Goal: Task Accomplishment & Management: Use online tool/utility

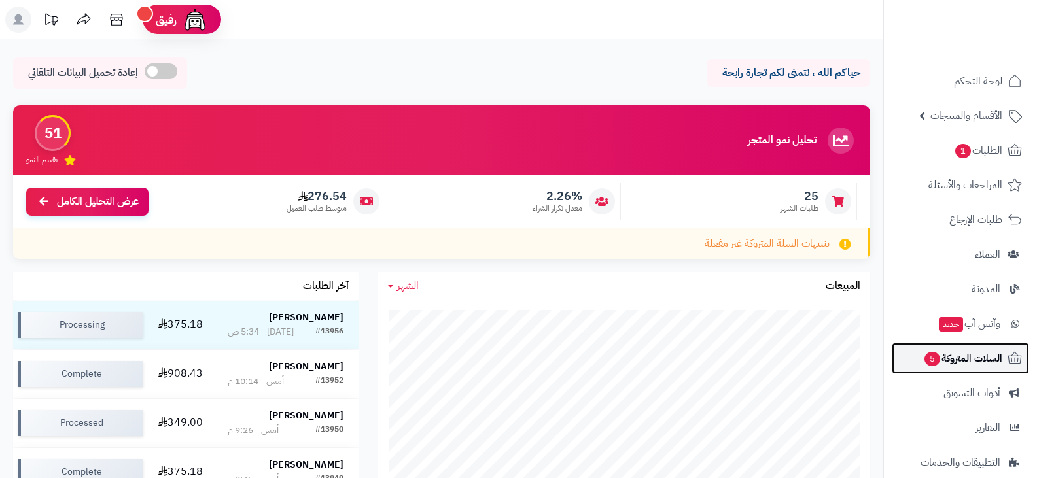
click at [955, 357] on span "السلات المتروكة 5" at bounding box center [962, 358] width 79 height 18
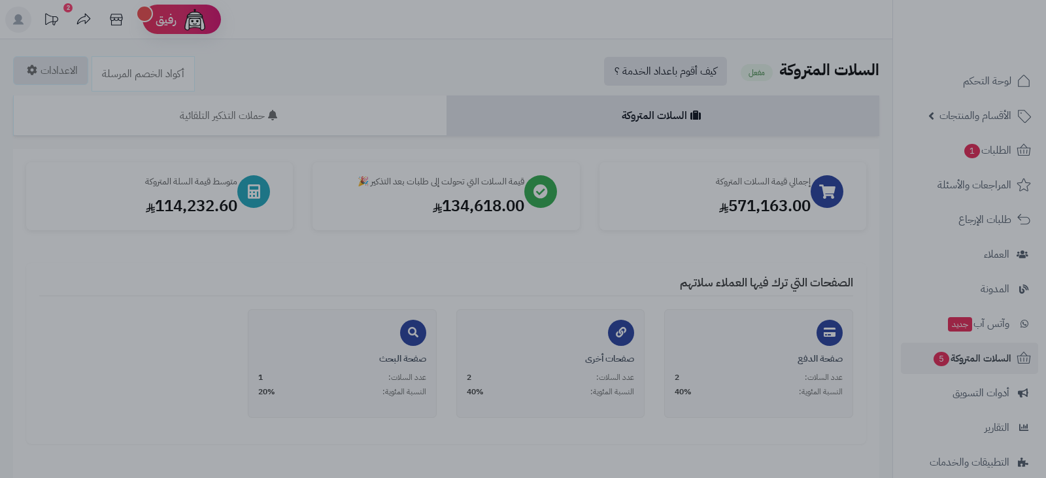
click at [389, 48] on div at bounding box center [523, 239] width 1046 height 478
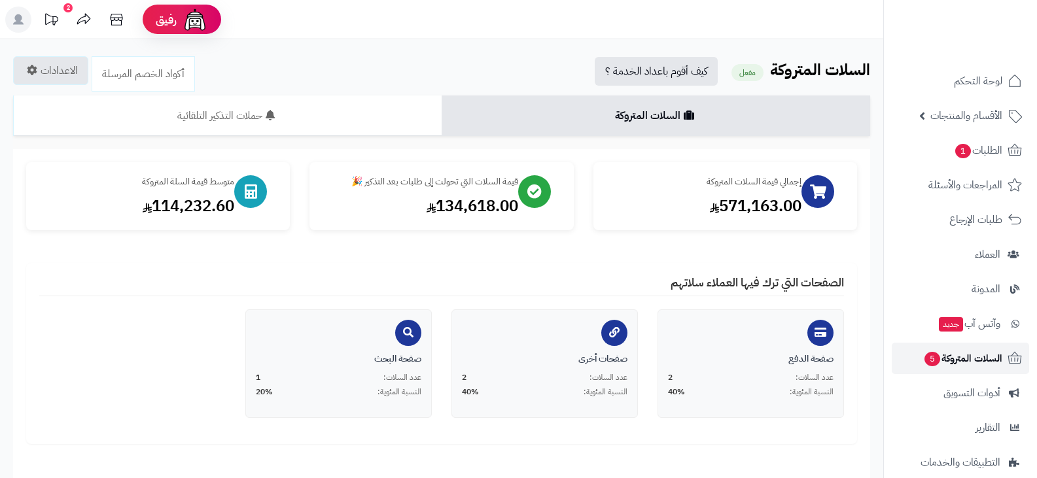
click at [959, 363] on span "السلات المتروكة 5" at bounding box center [962, 358] width 79 height 18
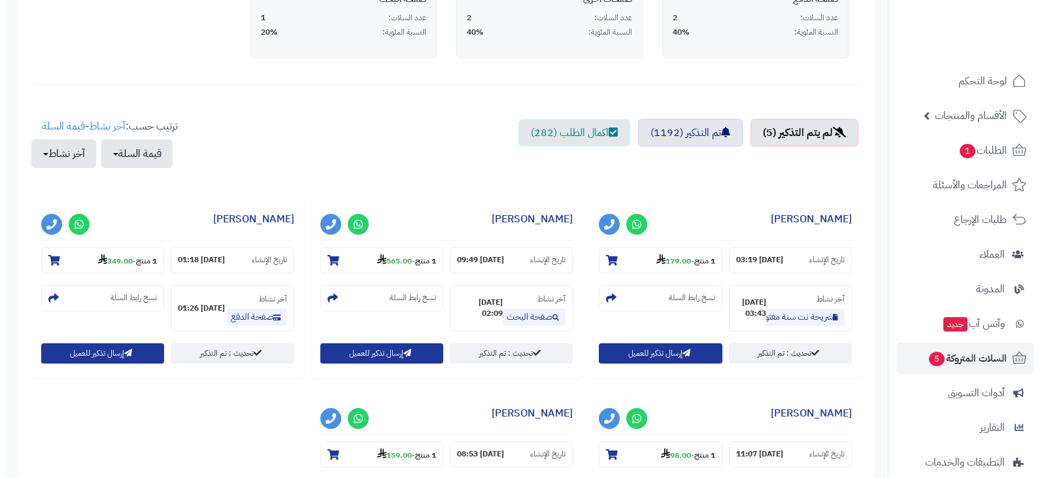
scroll to position [384, 0]
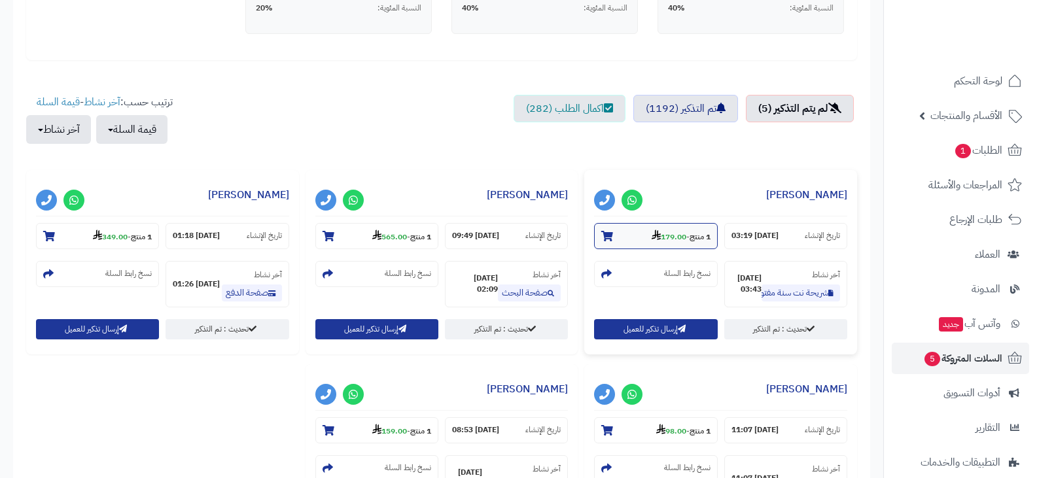
click at [672, 240] on strong "179.00" at bounding box center [668, 237] width 35 height 12
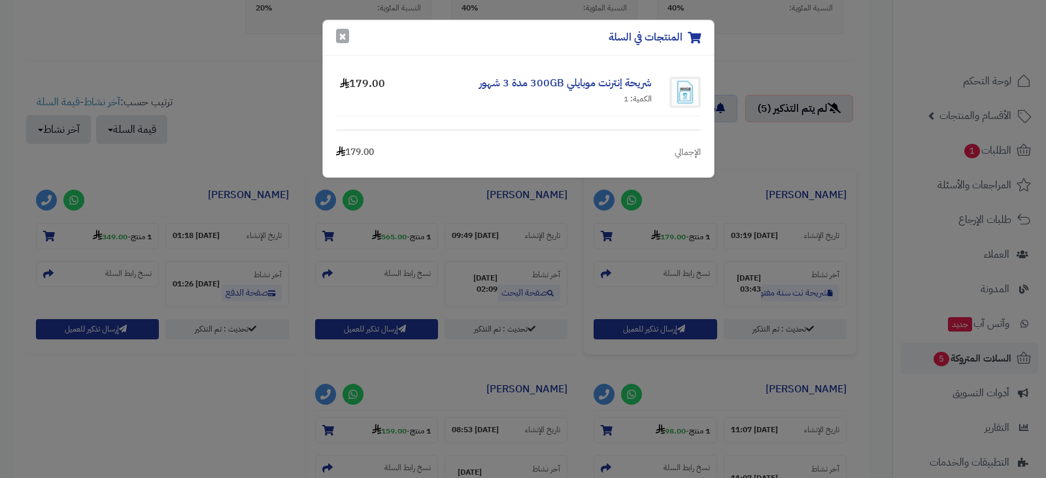
click at [339, 40] on button "×" at bounding box center [342, 36] width 13 height 14
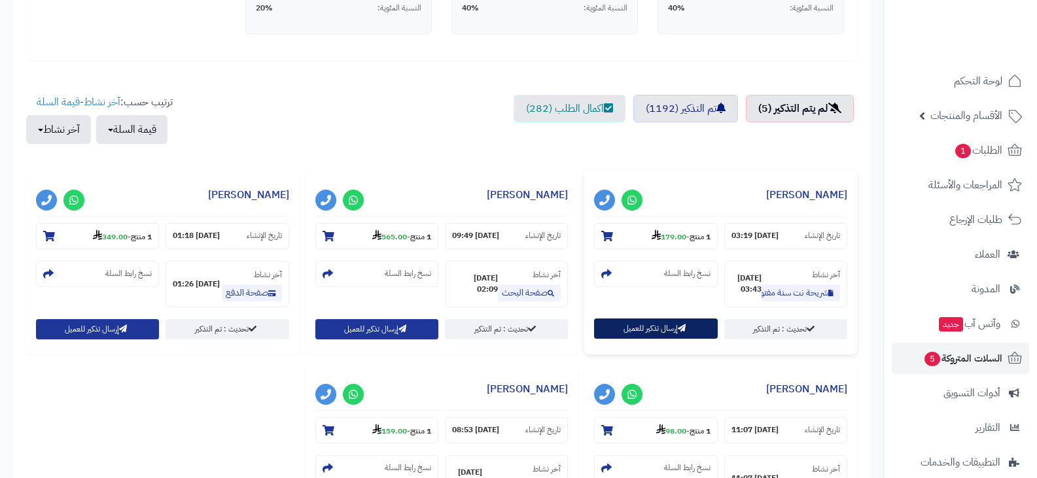
click at [643, 326] on button "إرسال تذكير للعميل" at bounding box center [655, 328] width 123 height 20
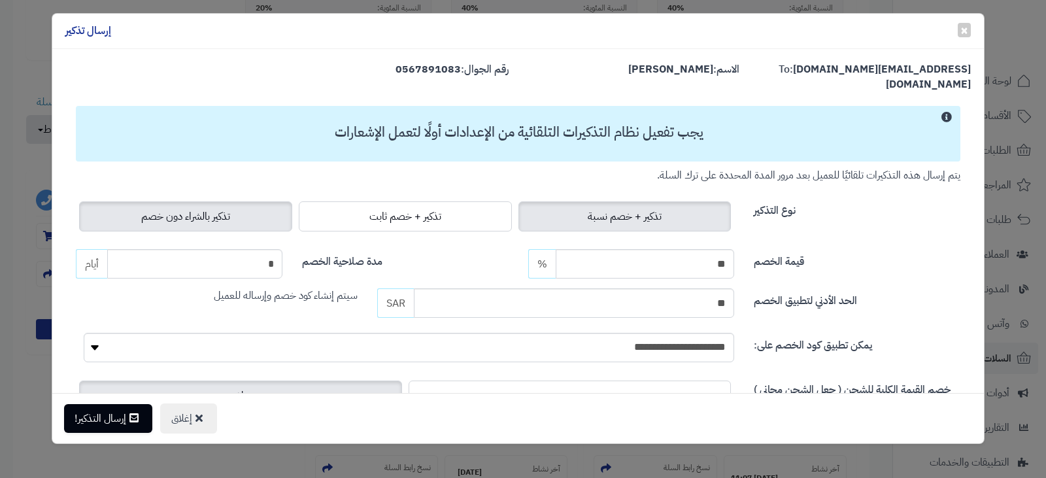
click at [246, 205] on label "تذكير بالشراء دون خصم" at bounding box center [185, 216] width 213 height 30
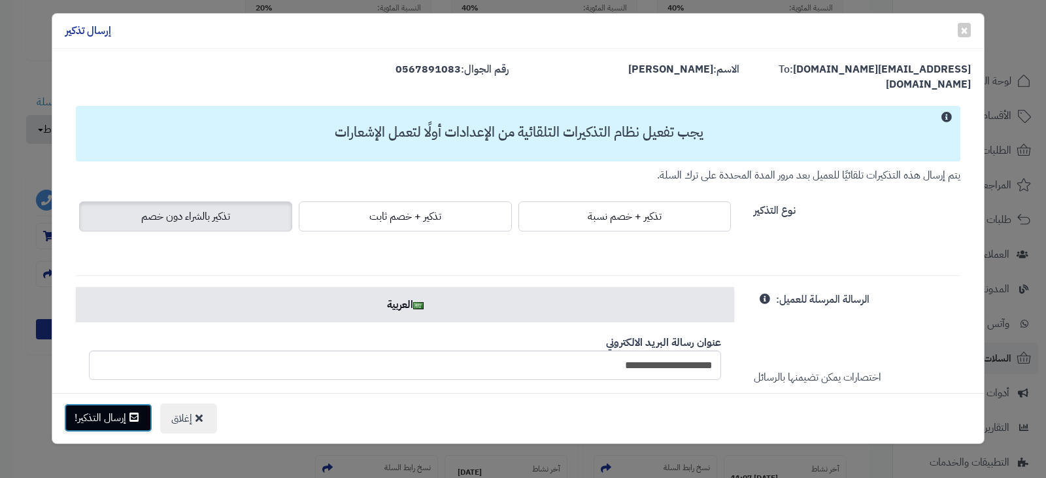
click at [114, 419] on button "إرسال التذكير!" at bounding box center [108, 418] width 88 height 29
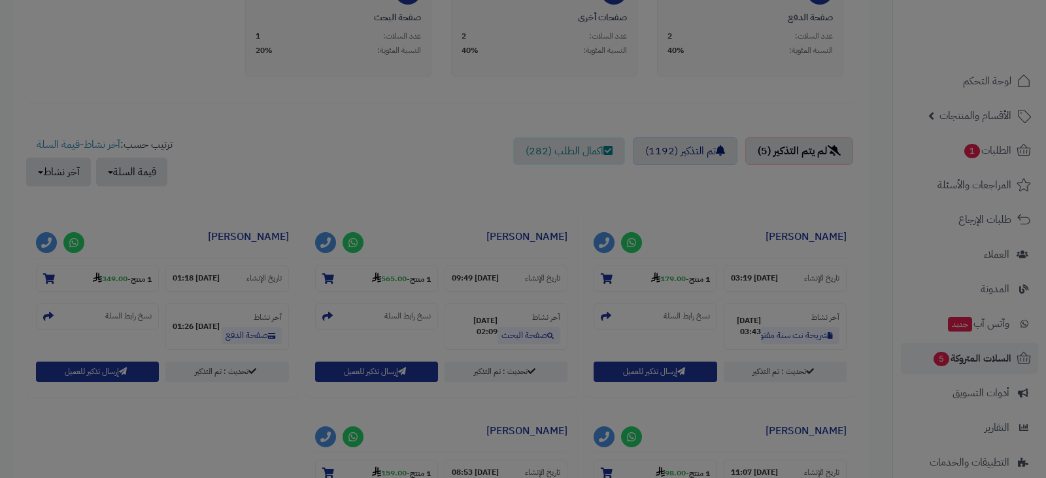
scroll to position [426, 0]
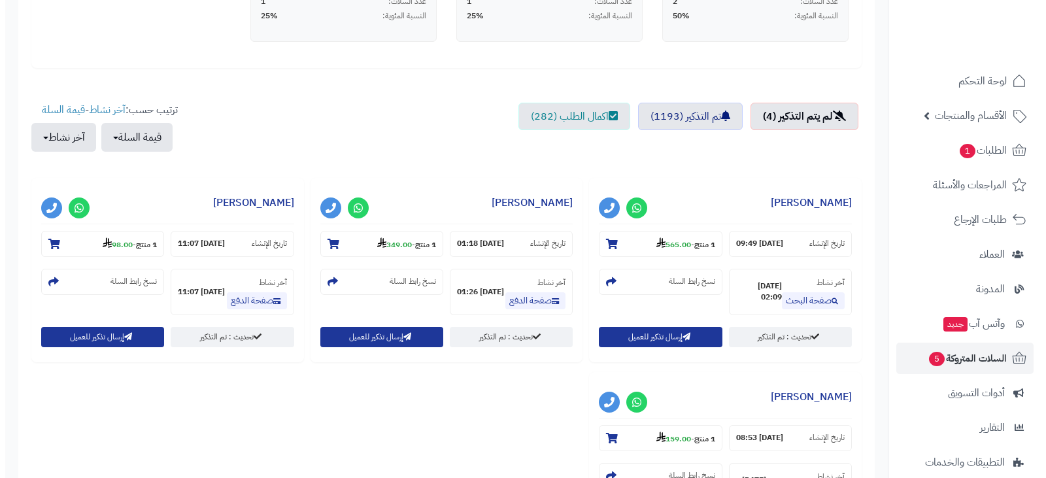
scroll to position [412, 0]
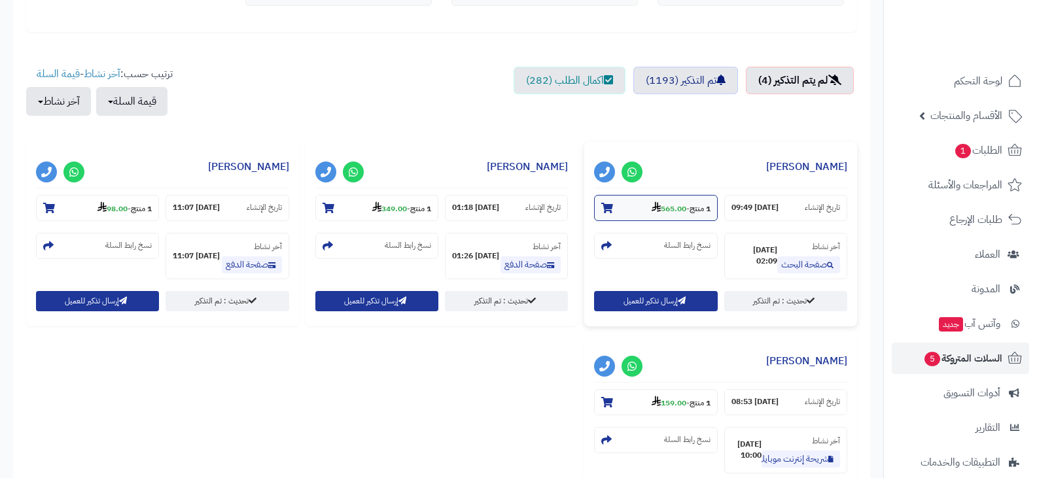
click at [664, 207] on strong "565.00" at bounding box center [668, 209] width 35 height 12
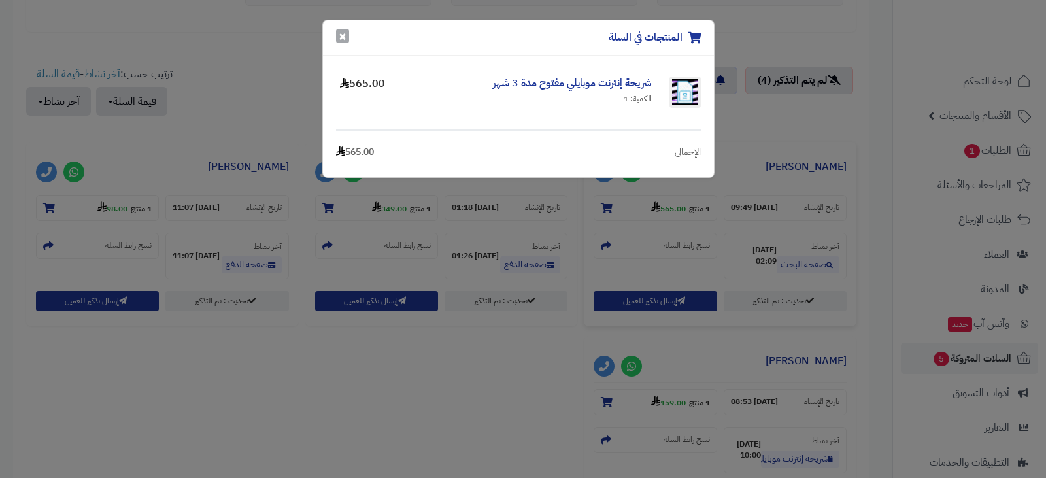
click at [344, 36] on button "×" at bounding box center [342, 36] width 13 height 14
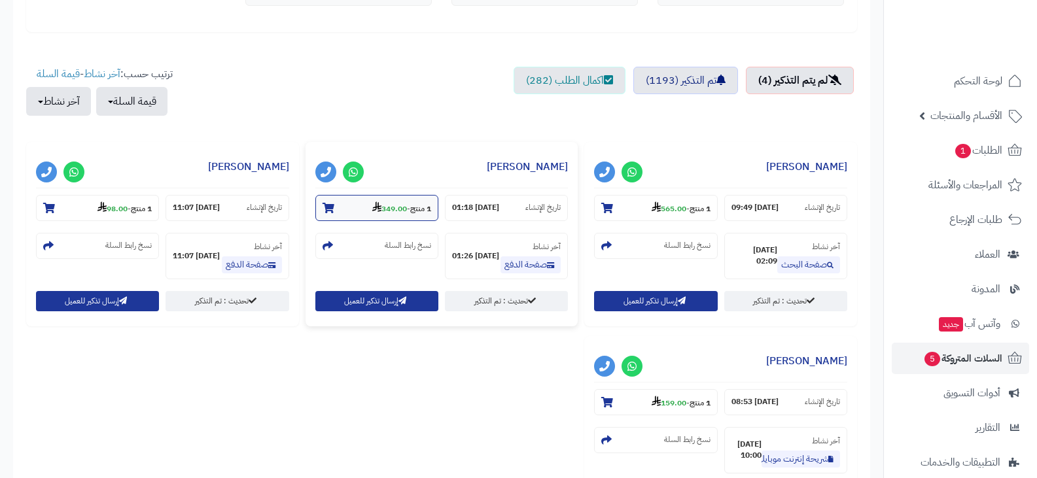
click at [378, 211] on strong "349.00" at bounding box center [389, 209] width 35 height 12
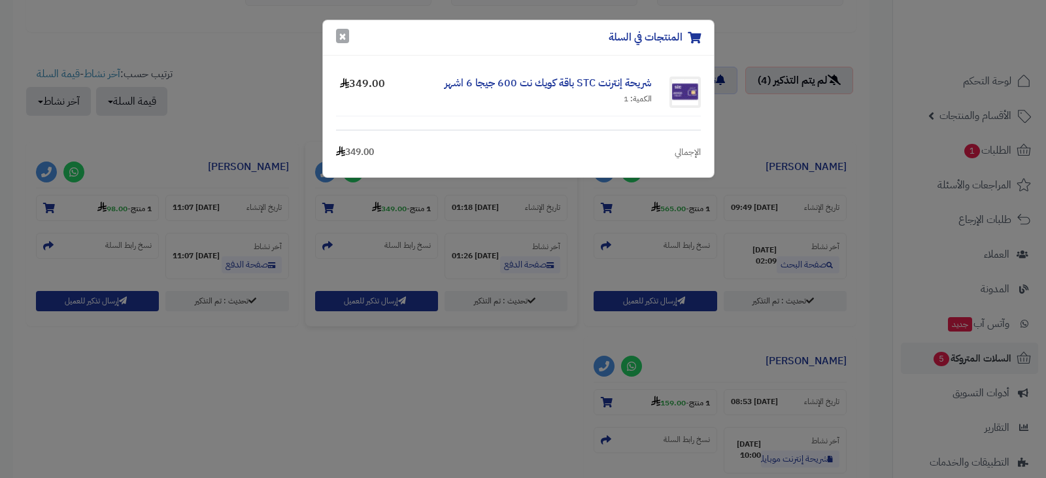
click at [339, 35] on button "×" at bounding box center [342, 36] width 13 height 14
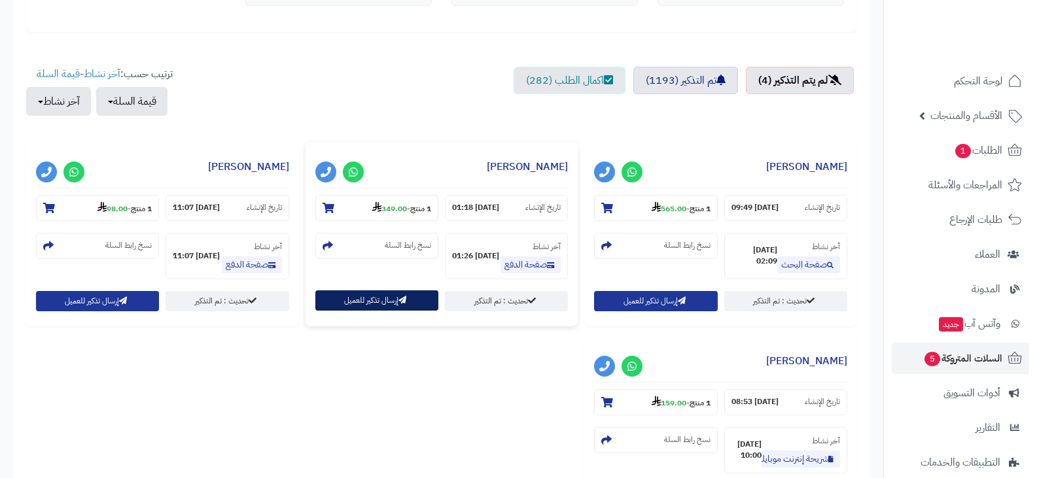
click at [371, 308] on button "إرسال تذكير للعميل" at bounding box center [376, 300] width 123 height 20
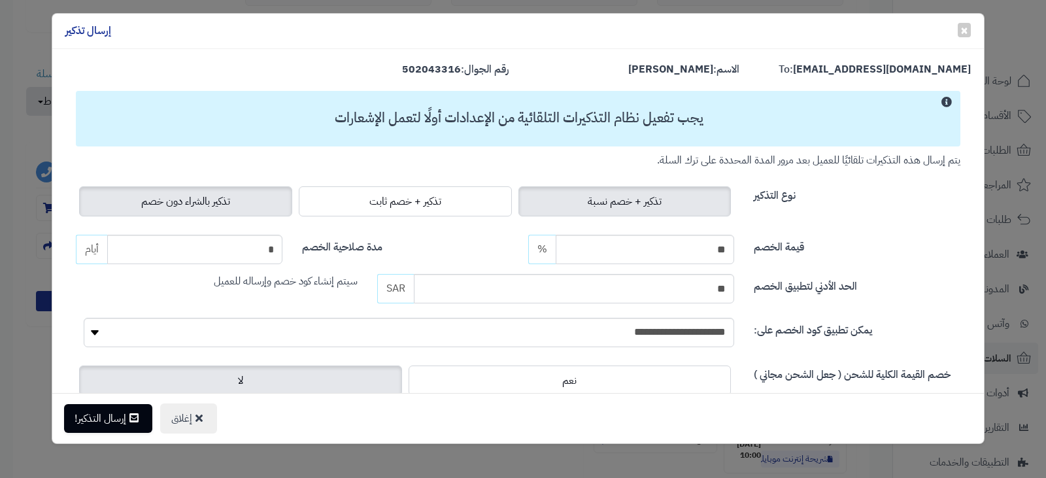
click at [254, 198] on label "تذكير بالشراء دون خصم" at bounding box center [185, 201] width 213 height 30
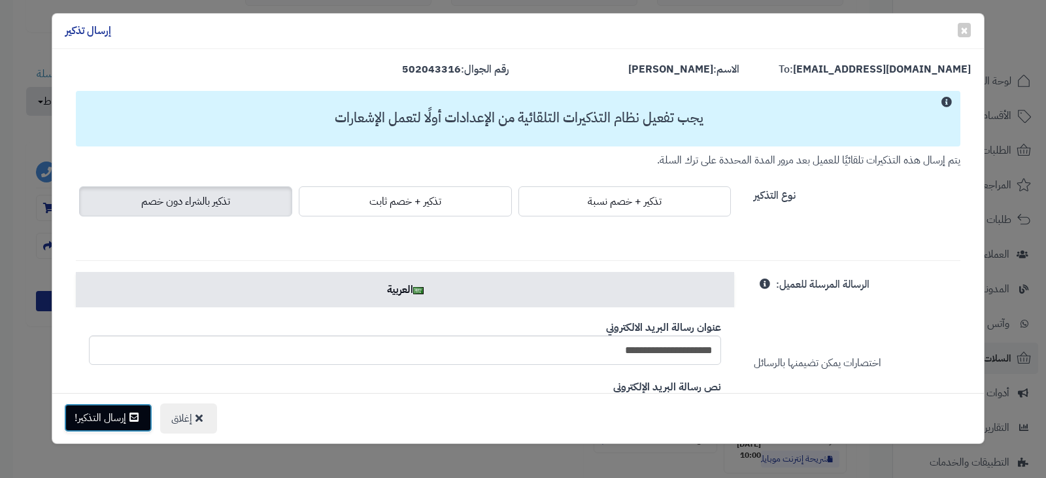
click at [123, 413] on button "إرسال التذكير!" at bounding box center [108, 418] width 88 height 29
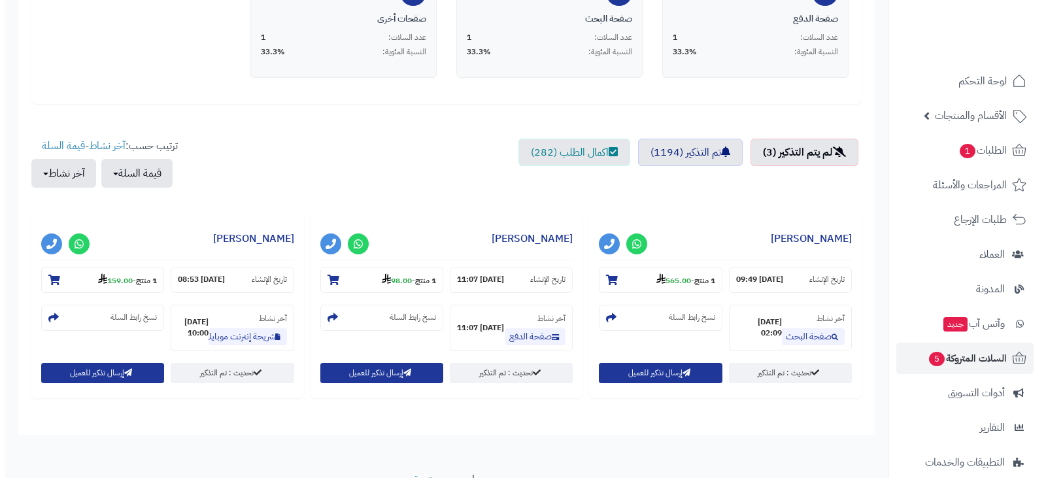
scroll to position [353, 0]
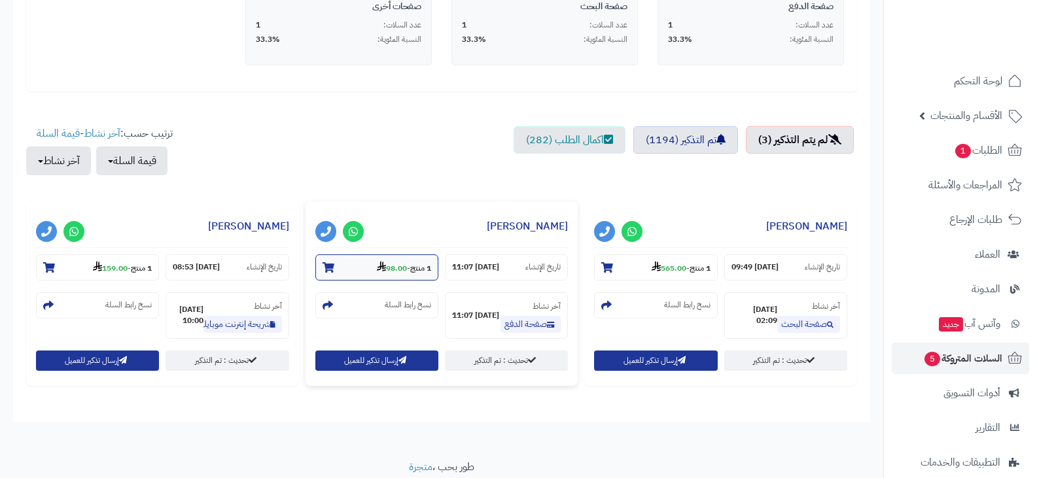
click at [400, 270] on strong "98.00" at bounding box center [392, 268] width 30 height 12
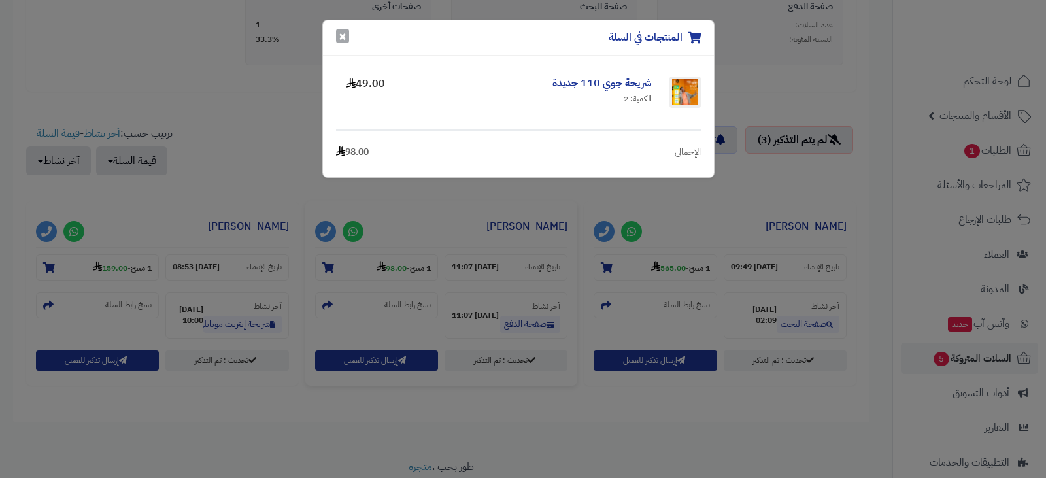
click at [345, 37] on button "×" at bounding box center [342, 36] width 13 height 14
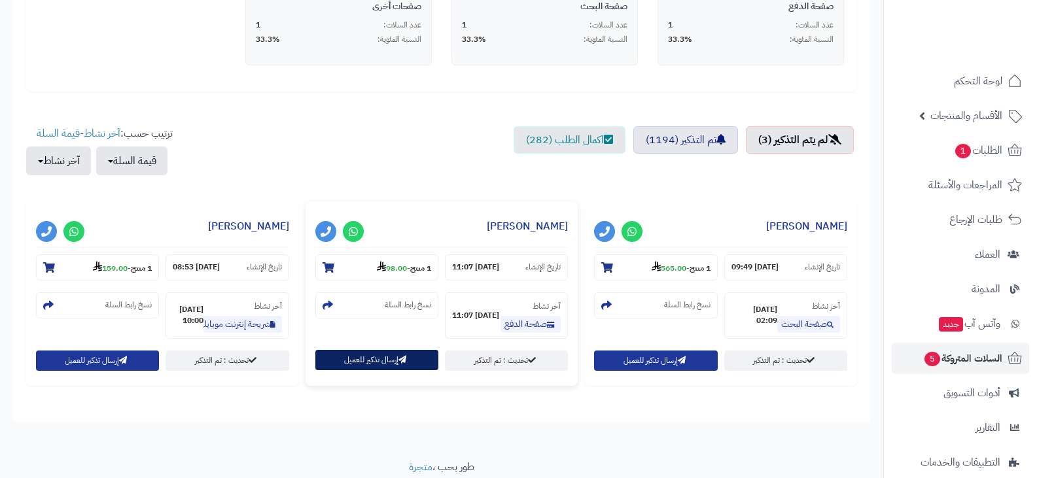
click at [364, 357] on button "إرسال تذكير للعميل" at bounding box center [376, 360] width 123 height 20
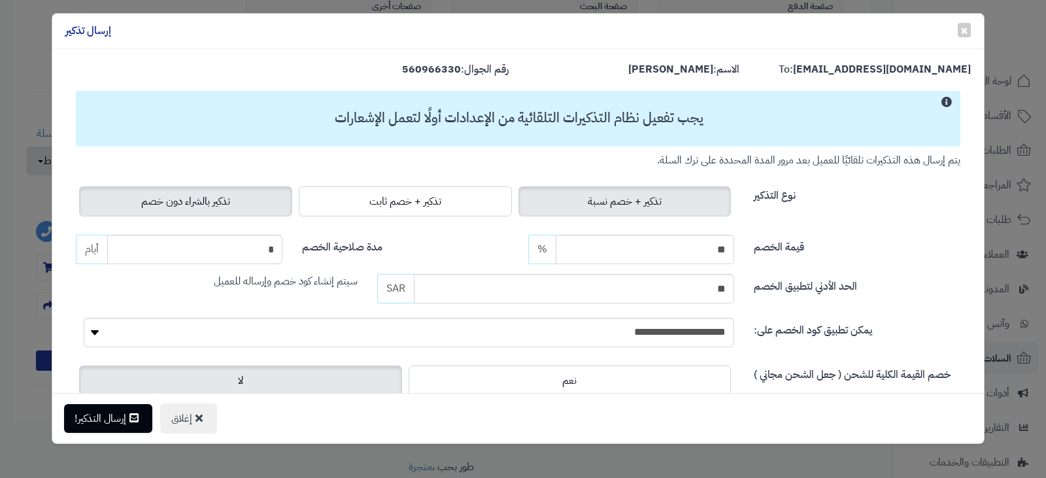
click at [212, 205] on span "تذكير بالشراء دون خصم" at bounding box center [185, 202] width 89 height 16
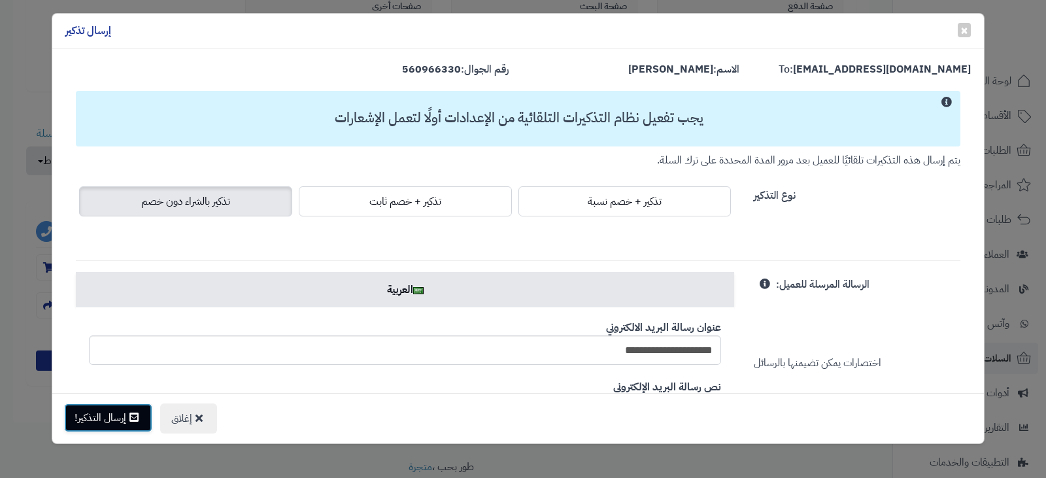
click at [126, 419] on button "إرسال التذكير!" at bounding box center [108, 418] width 88 height 29
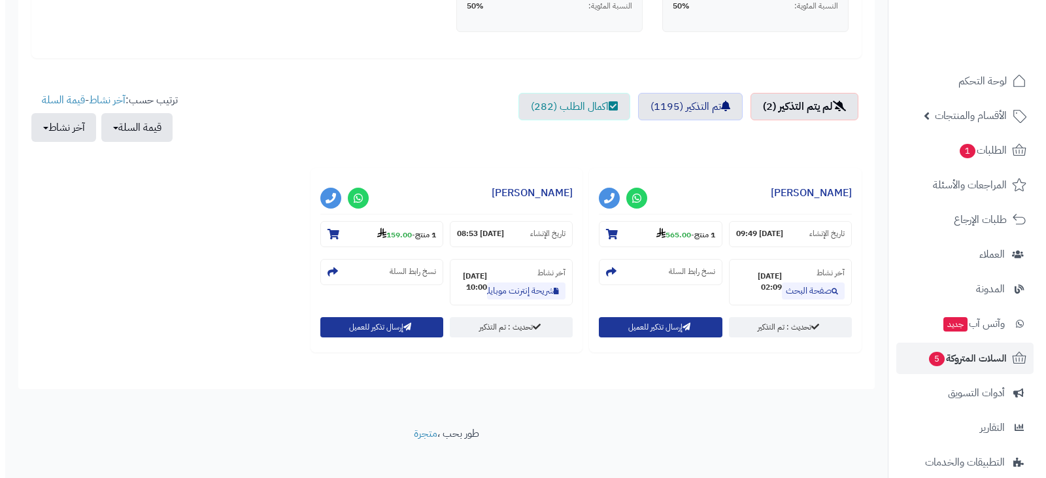
scroll to position [400, 0]
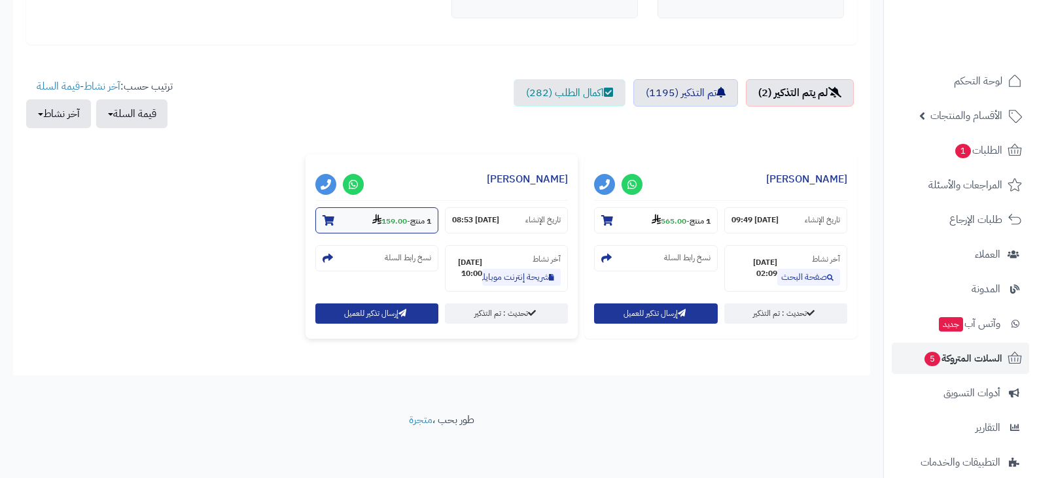
click at [399, 222] on strong "159.00" at bounding box center [389, 221] width 35 height 12
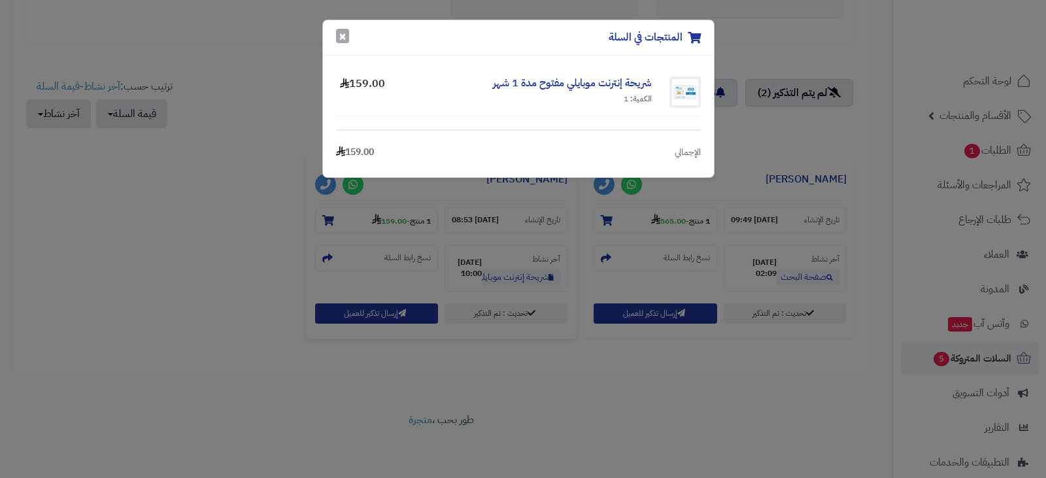
click at [341, 36] on button "×" at bounding box center [342, 36] width 13 height 14
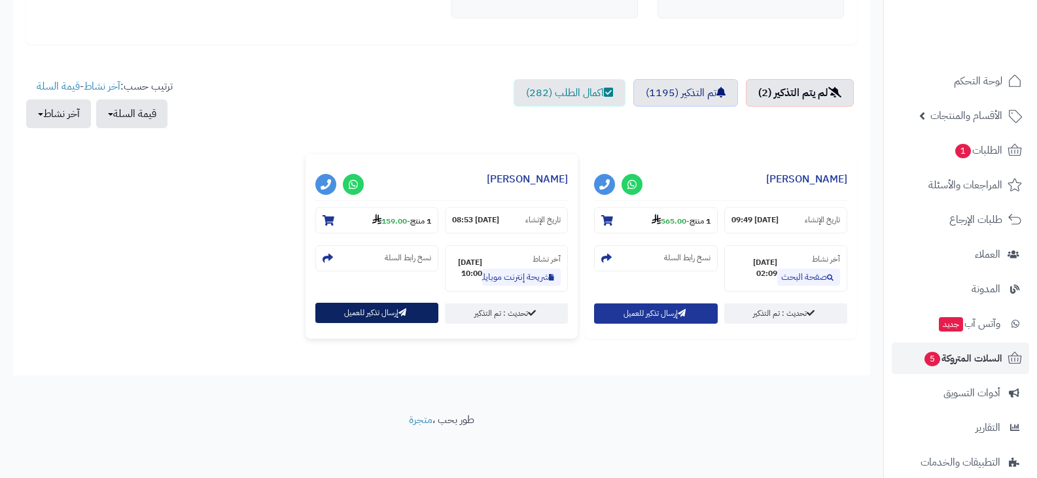
click at [363, 313] on button "إرسال تذكير للعميل" at bounding box center [376, 313] width 123 height 20
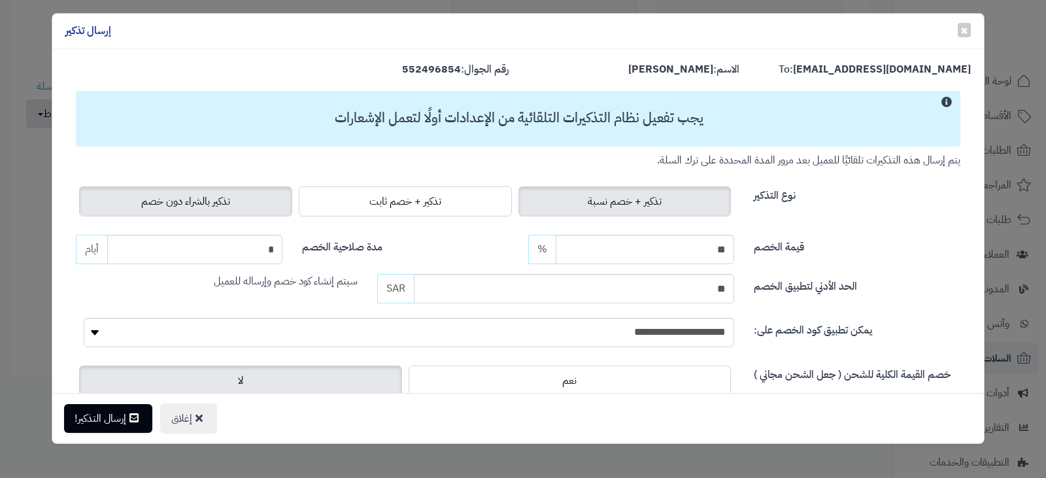
click at [224, 199] on span "تذكير بالشراء دون خصم" at bounding box center [185, 202] width 89 height 16
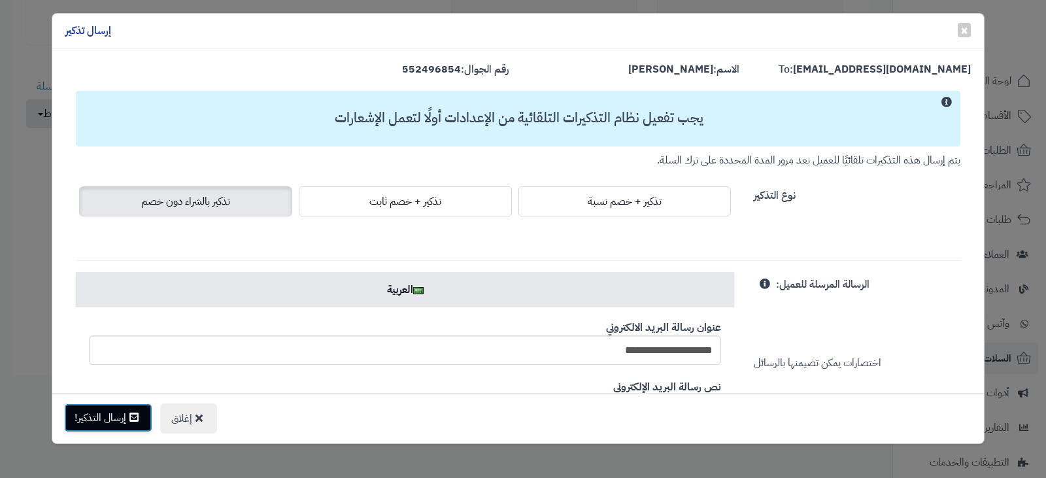
click at [131, 420] on button "إرسال التذكير!" at bounding box center [108, 418] width 88 height 29
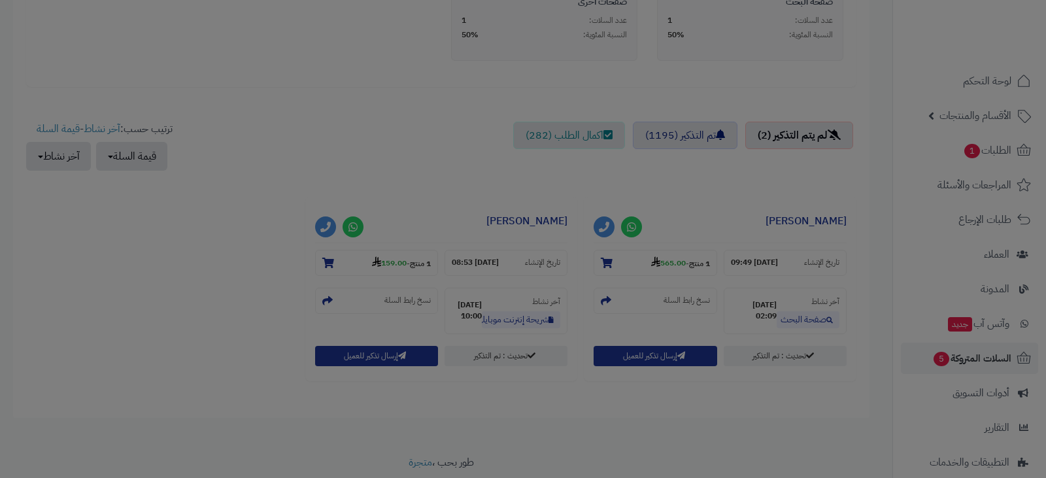
scroll to position [442, 0]
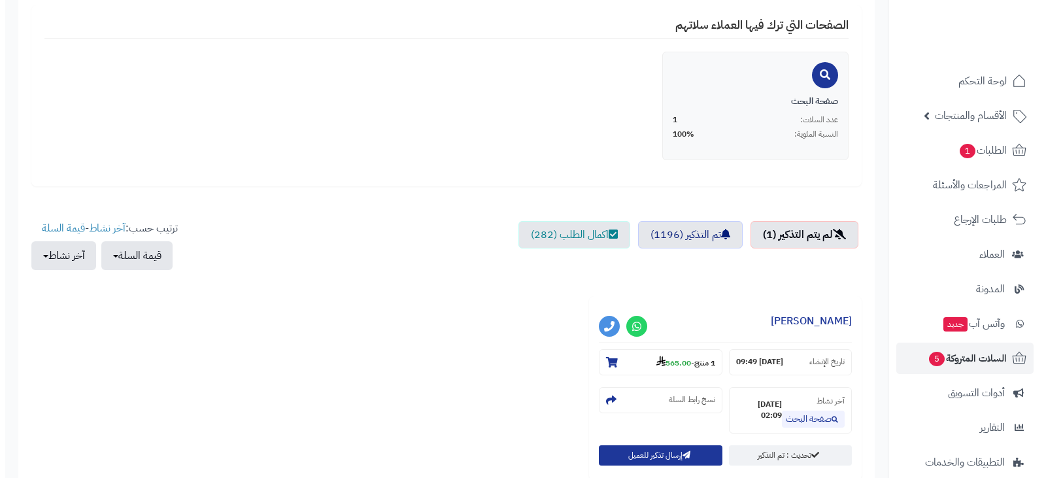
scroll to position [287, 0]
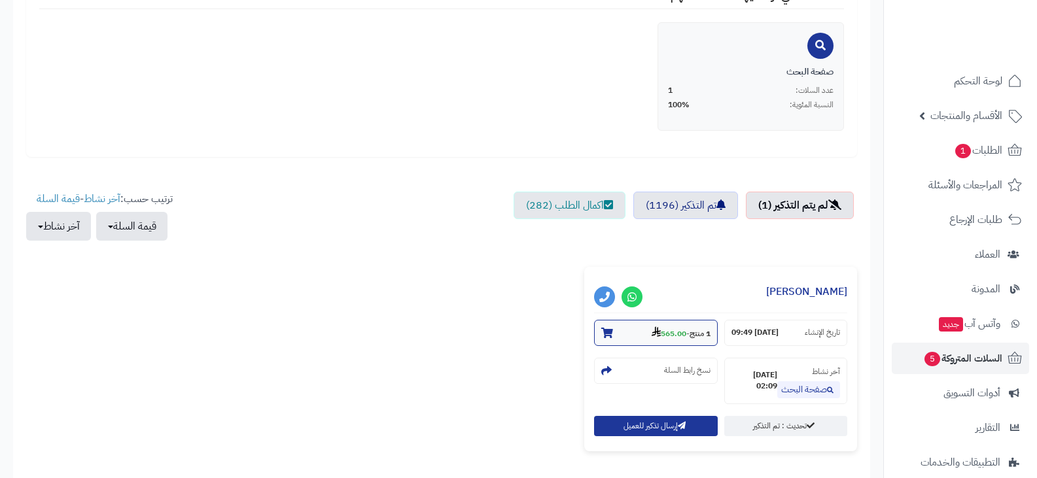
click at [674, 336] on strong "565.00" at bounding box center [668, 334] width 35 height 12
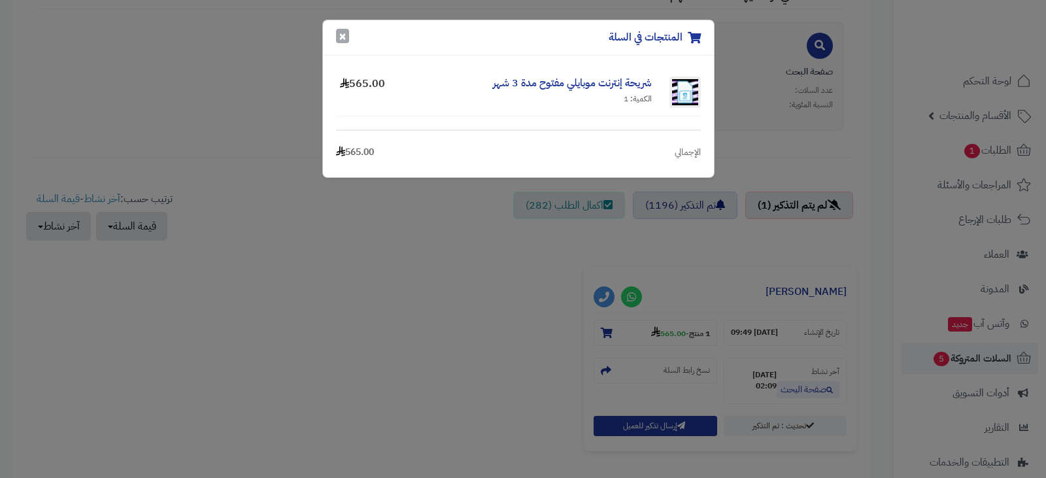
click at [338, 35] on button "×" at bounding box center [342, 36] width 13 height 14
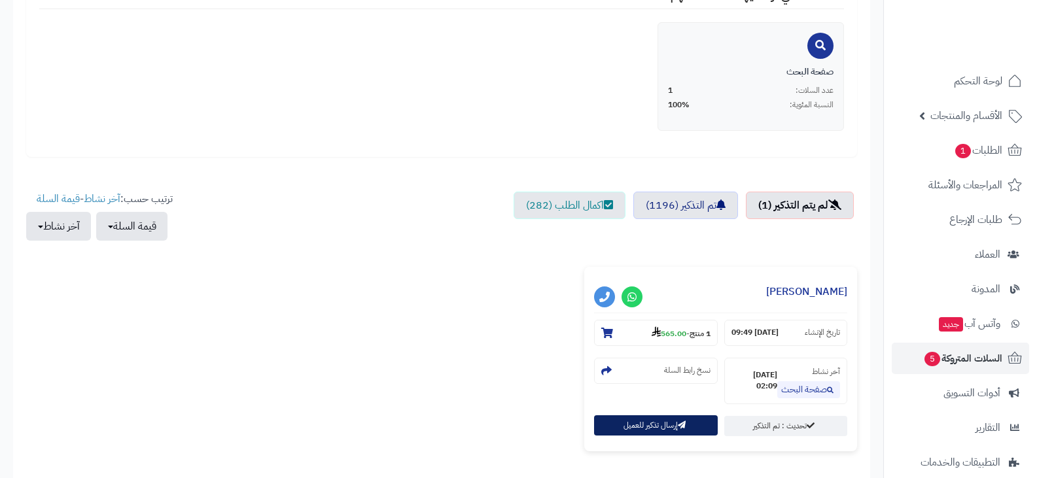
click at [629, 431] on button "إرسال تذكير للعميل" at bounding box center [655, 425] width 123 height 20
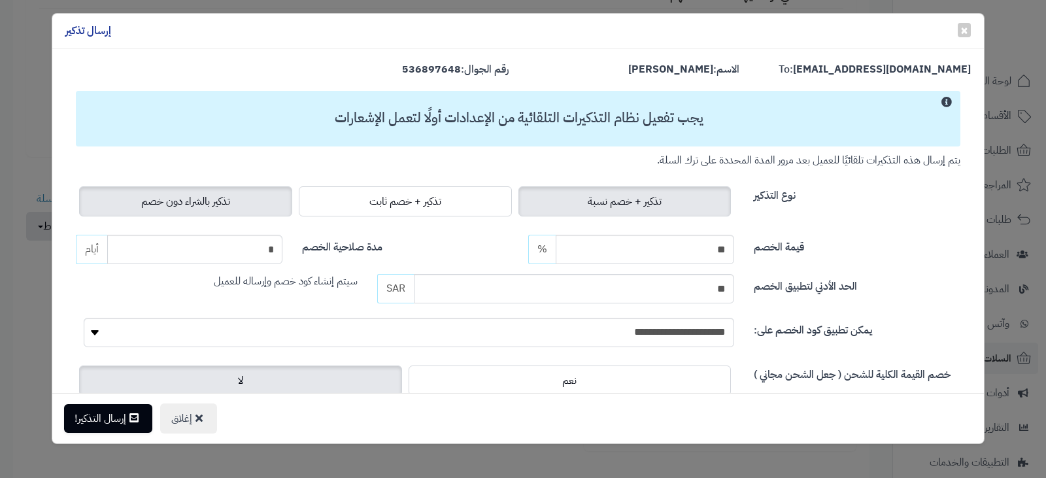
click at [243, 208] on label "تذكير بالشراء دون خصم" at bounding box center [185, 201] width 213 height 30
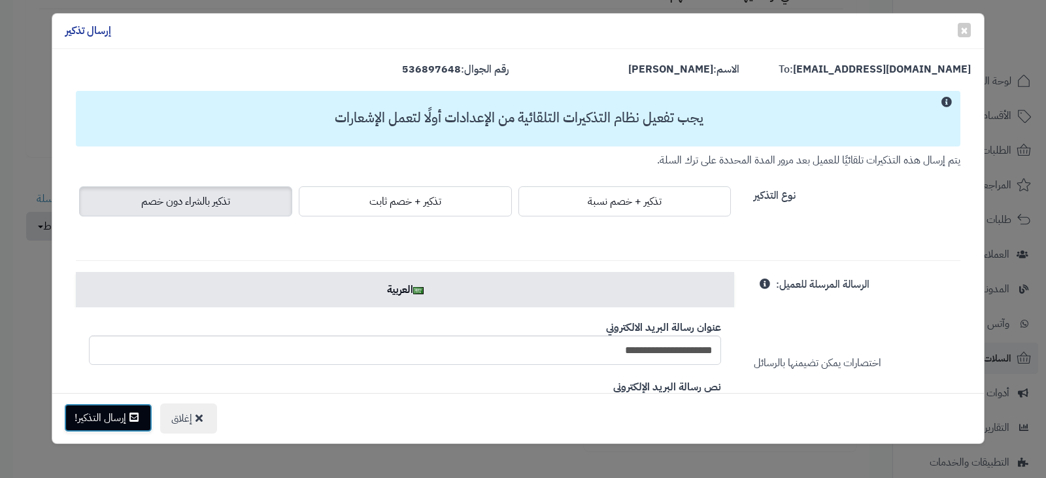
click at [118, 420] on button "إرسال التذكير!" at bounding box center [108, 418] width 88 height 29
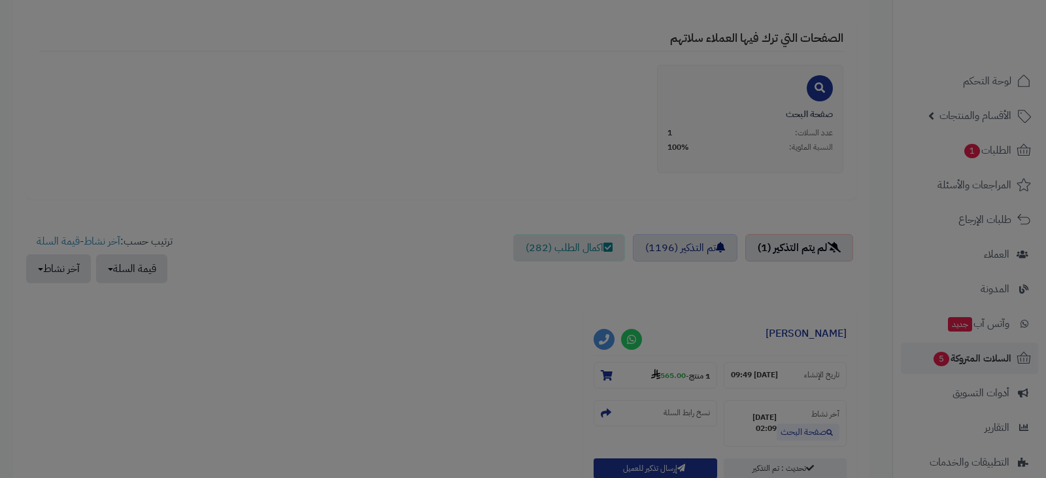
scroll to position [330, 0]
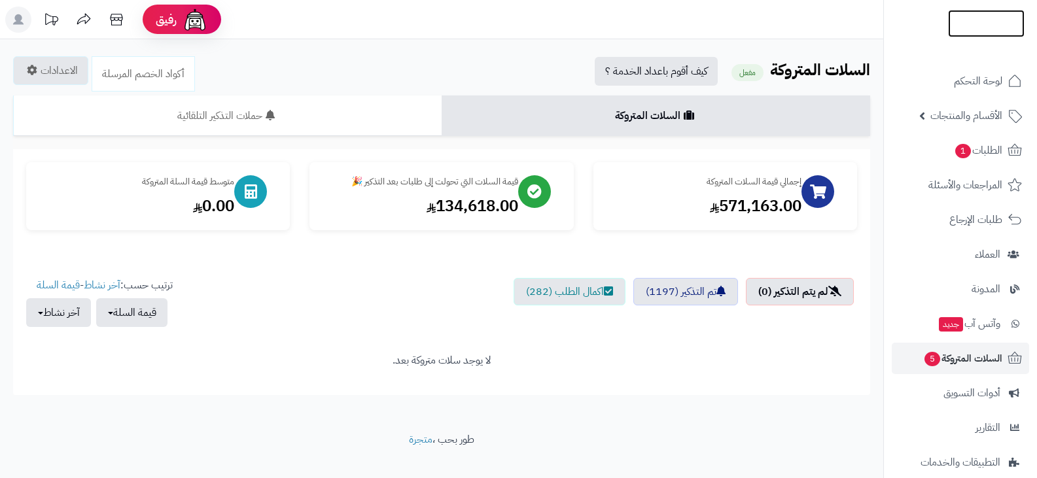
click at [982, 37] on img at bounding box center [986, 50] width 77 height 27
